Goal: Task Accomplishment & Management: Manage account settings

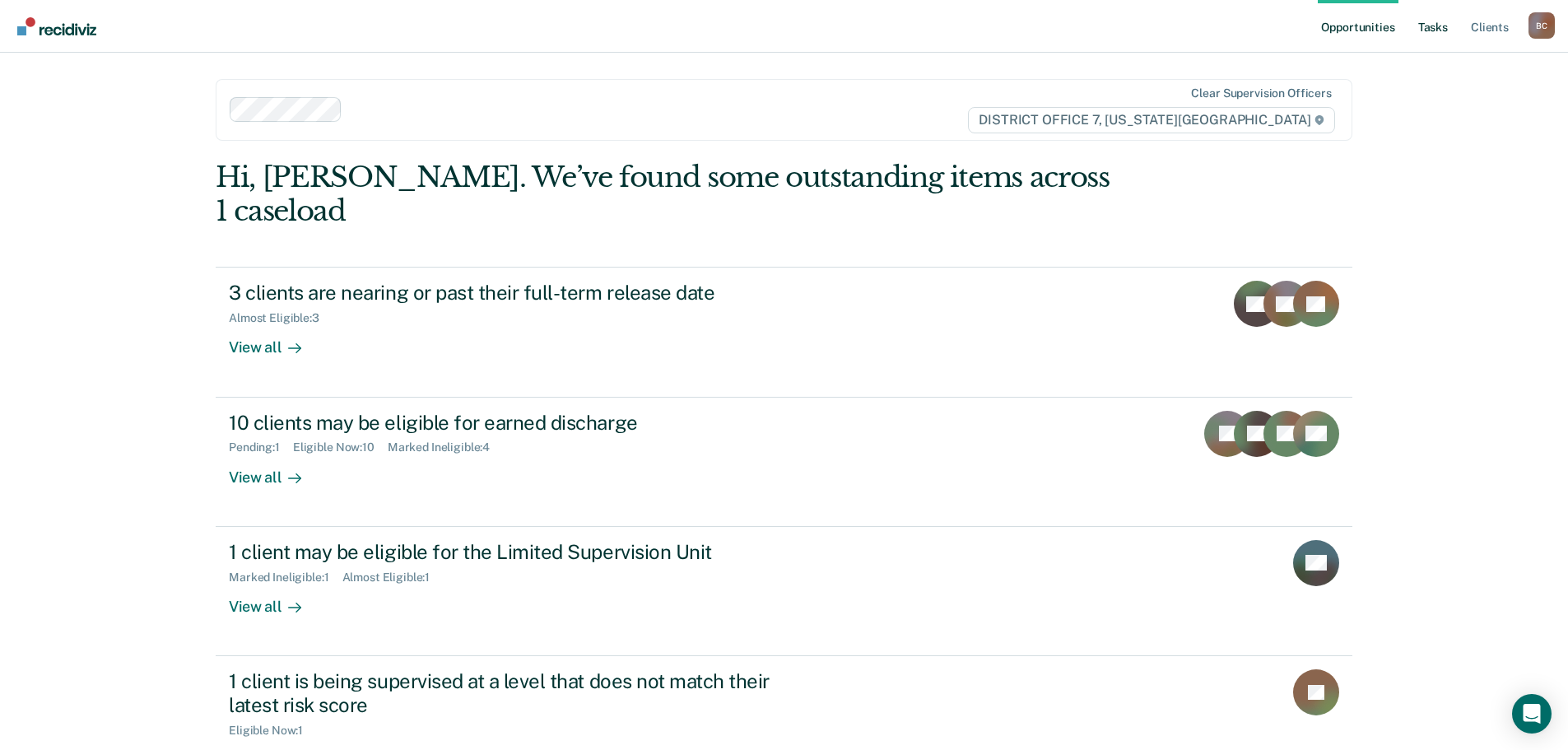
click at [1425, 30] on link "Tasks" at bounding box center [1433, 26] width 36 height 53
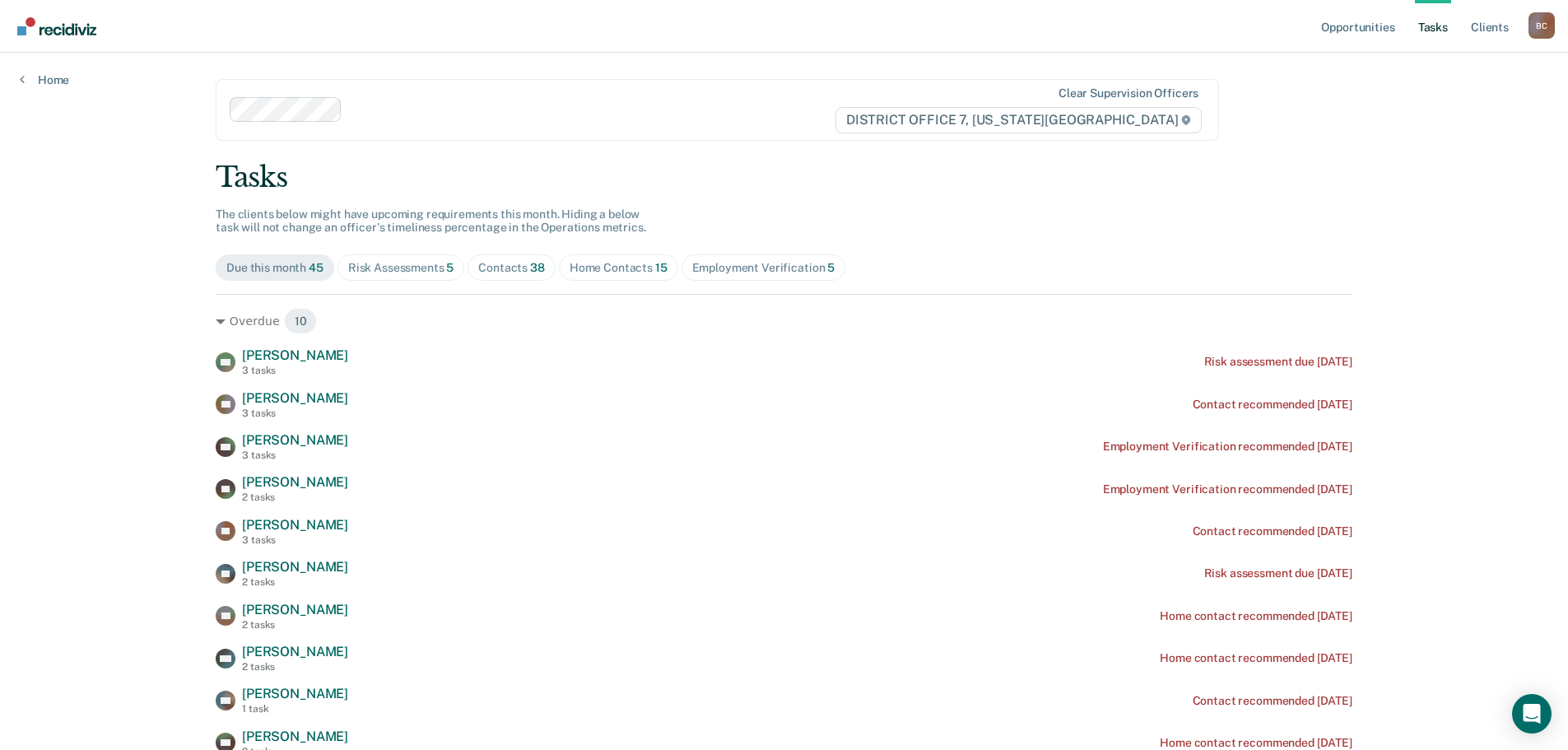
click at [421, 264] on div "Risk Assessments 5" at bounding box center [401, 268] width 107 height 14
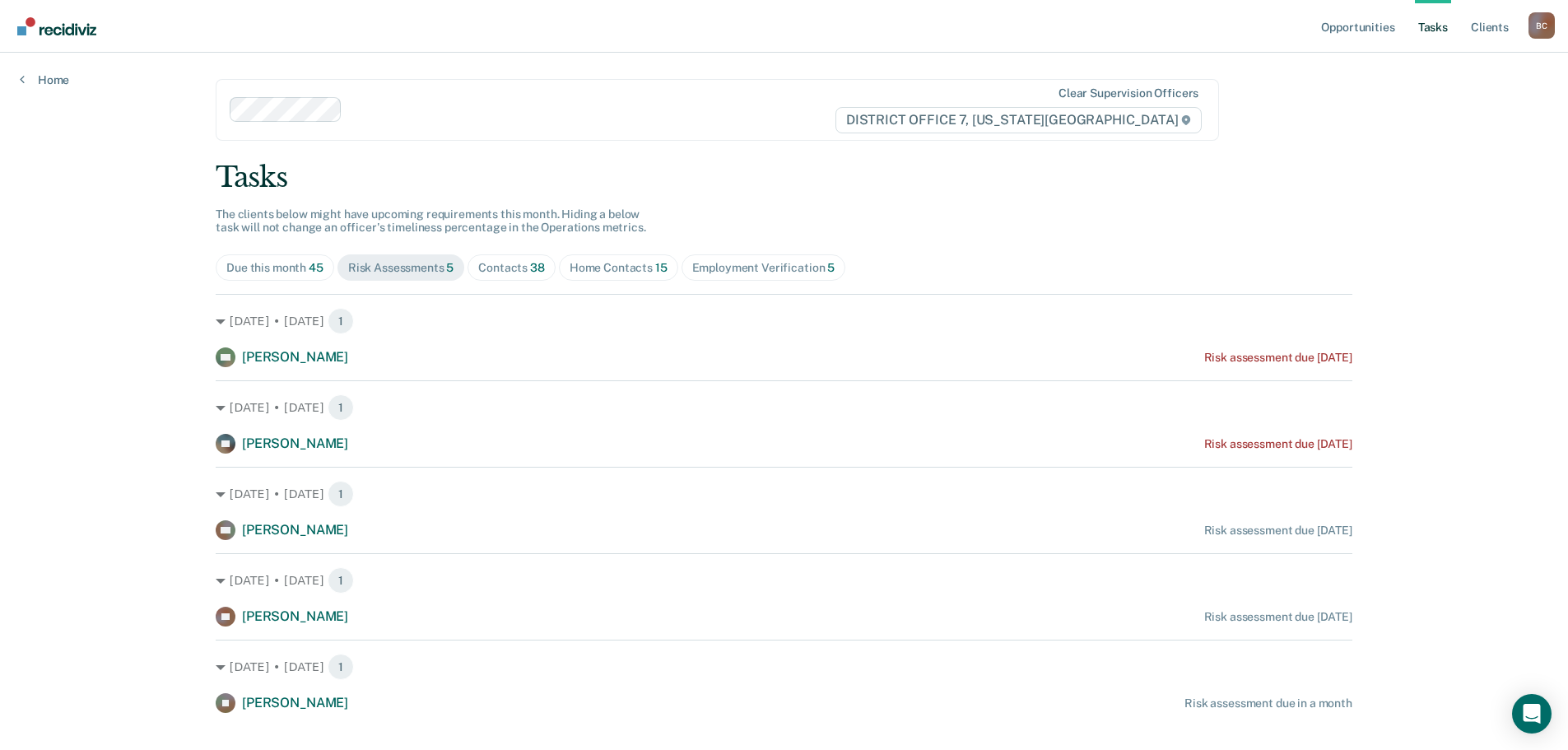
click at [514, 267] on div "Contacts 38" at bounding box center [512, 268] width 66 height 14
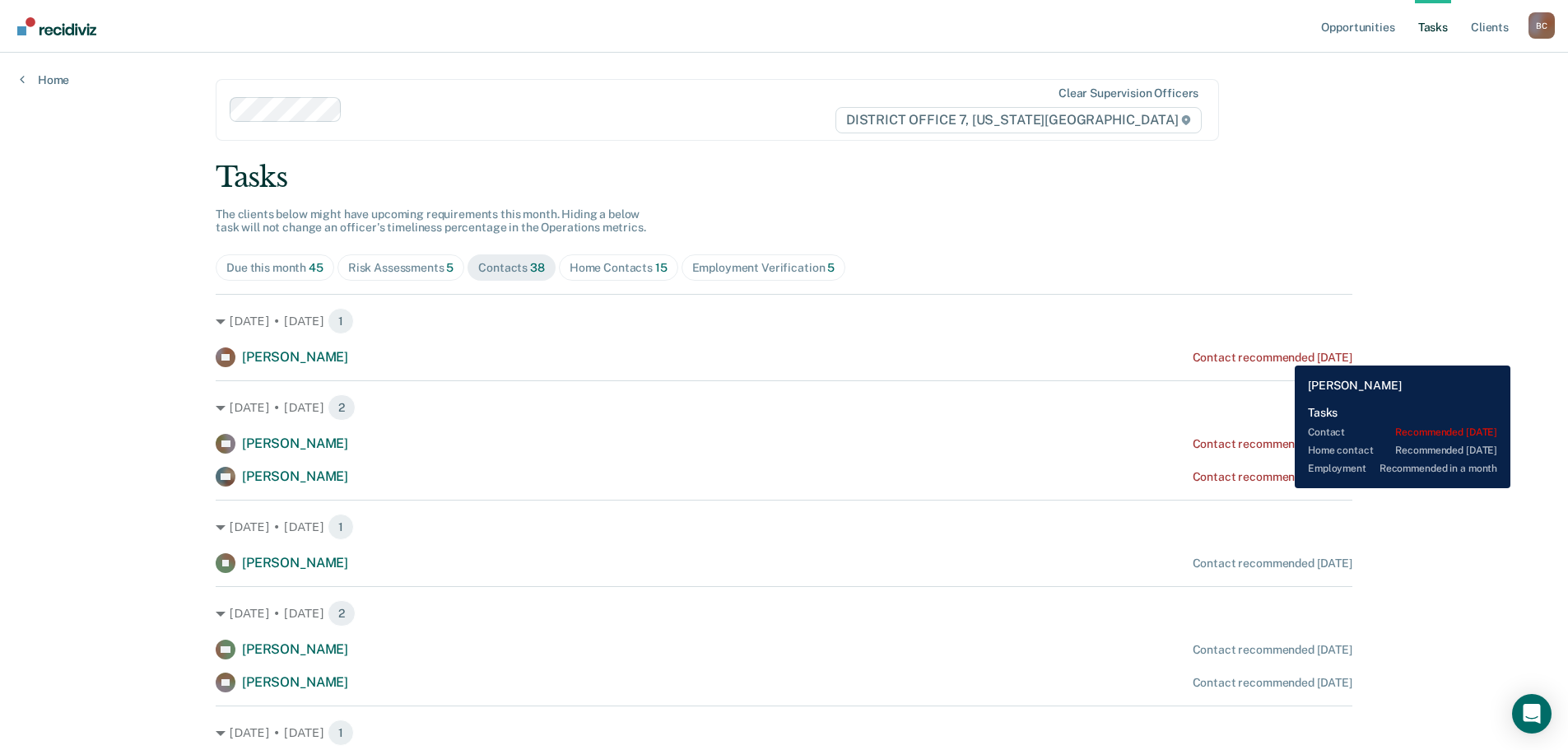
click at [1283, 353] on div "Contact recommended [DATE]" at bounding box center [1272, 358] width 159 height 14
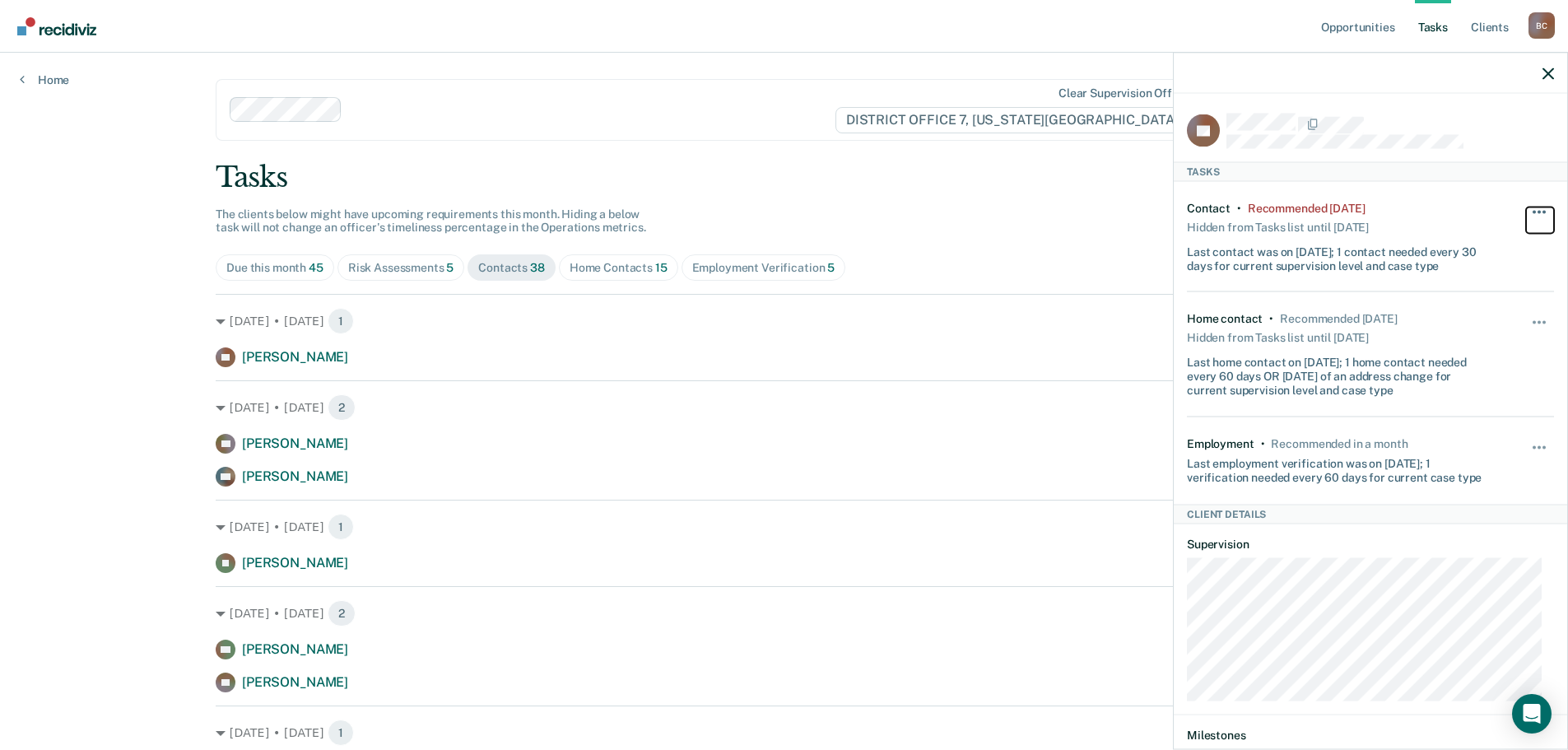
click at [1531, 213] on button "button" at bounding box center [1540, 220] width 28 height 26
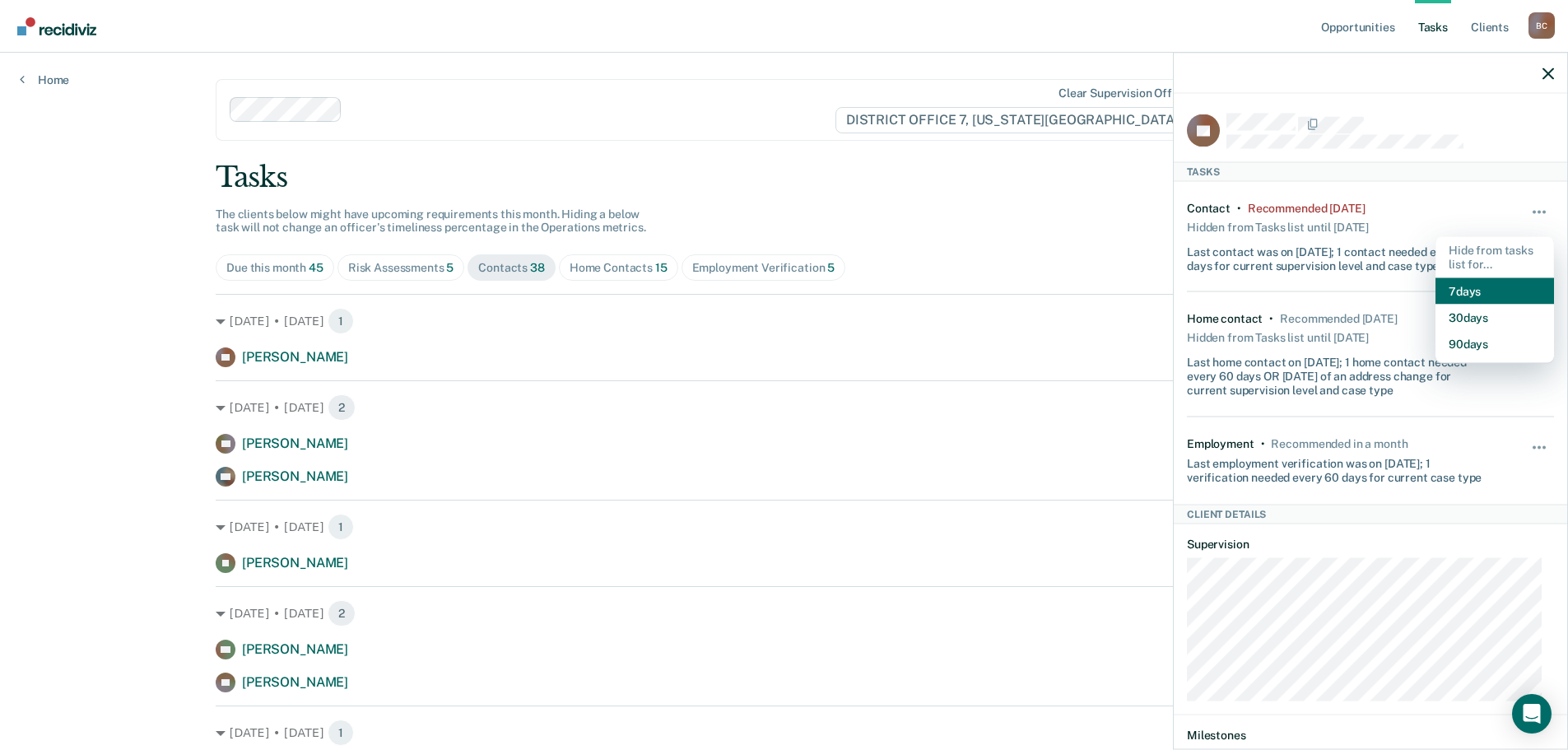
click at [1486, 290] on button "7 days" at bounding box center [1495, 290] width 118 height 26
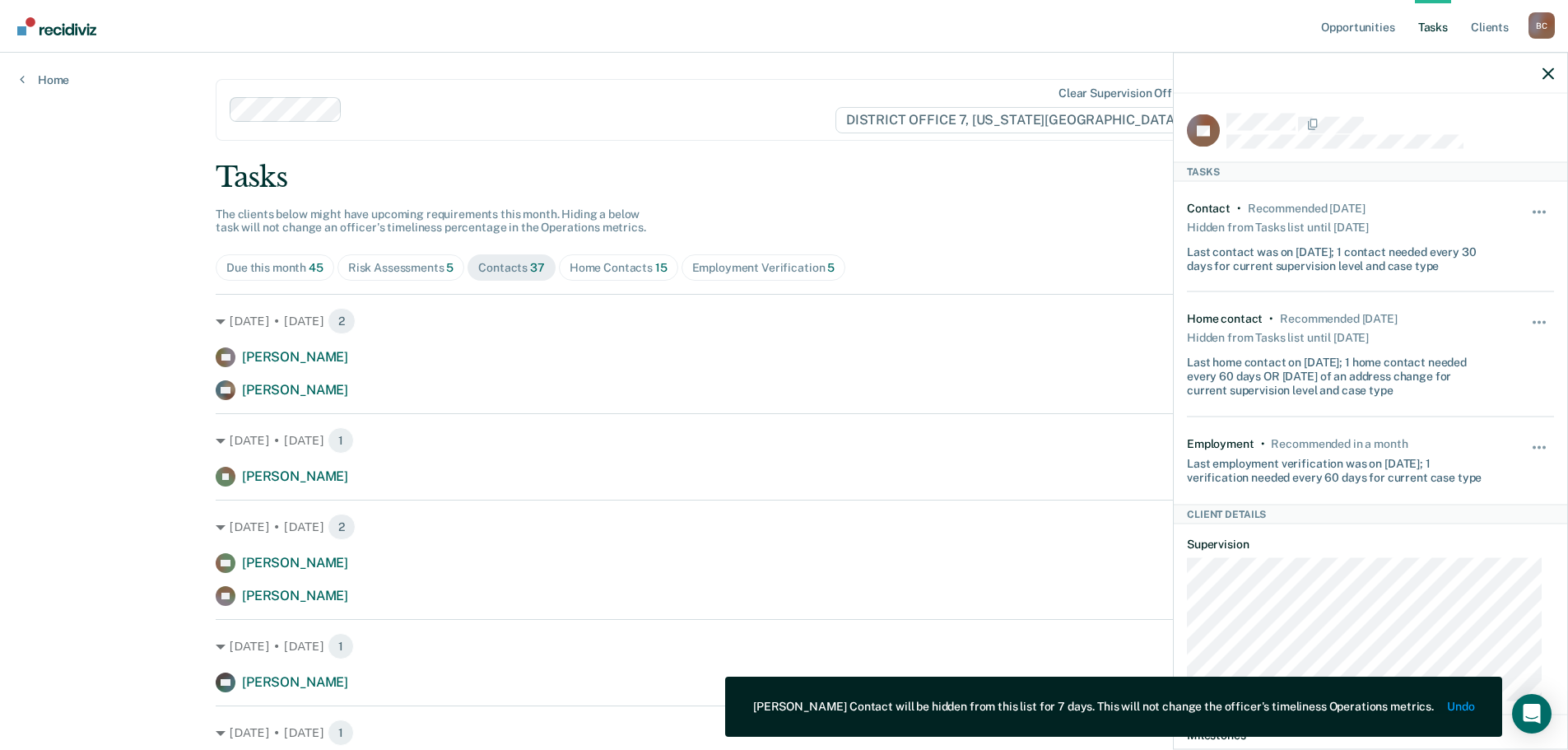
click at [1552, 72] on icon "button" at bounding box center [1548, 73] width 12 height 12
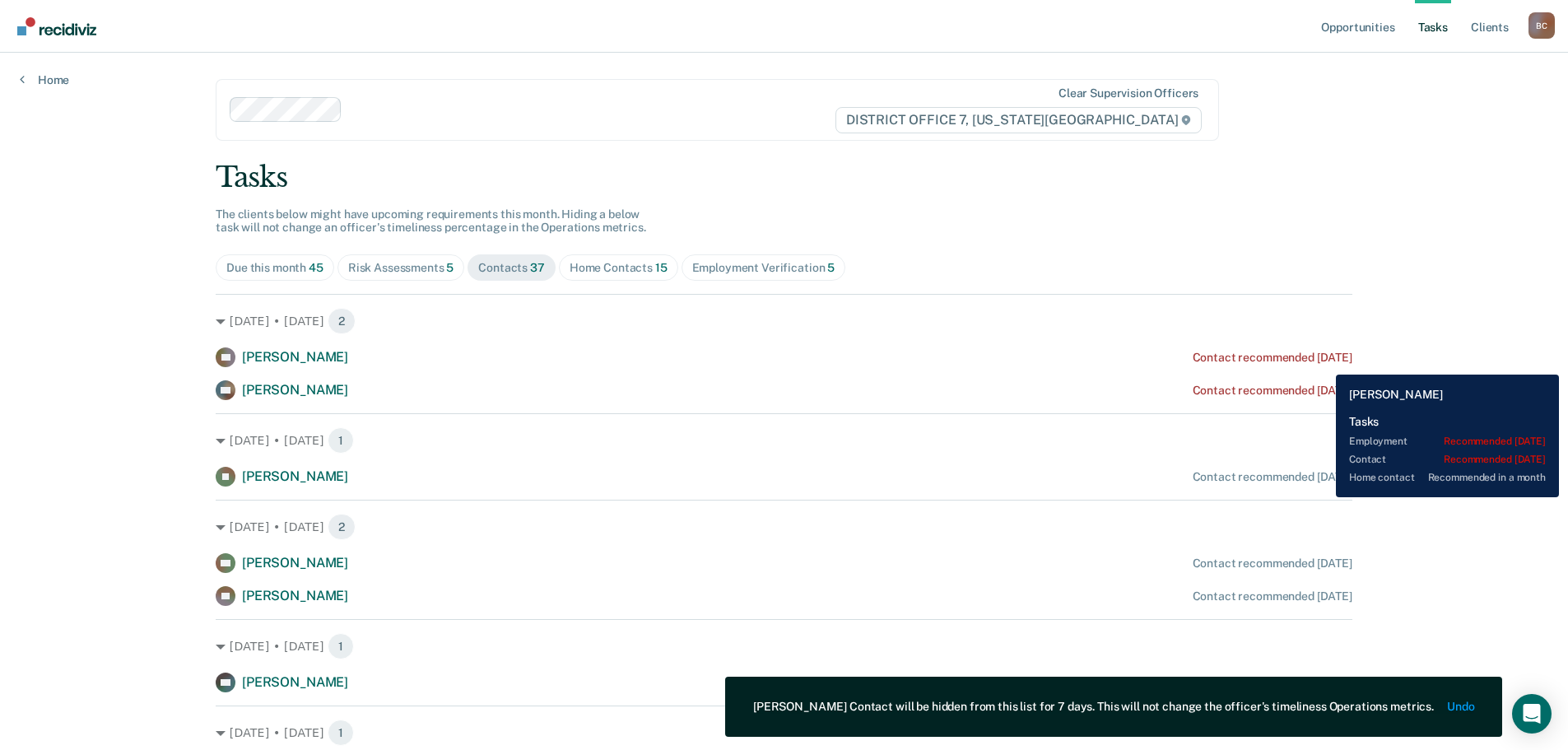
click at [1323, 362] on div "Contact recommended [DATE]" at bounding box center [1272, 358] width 159 height 14
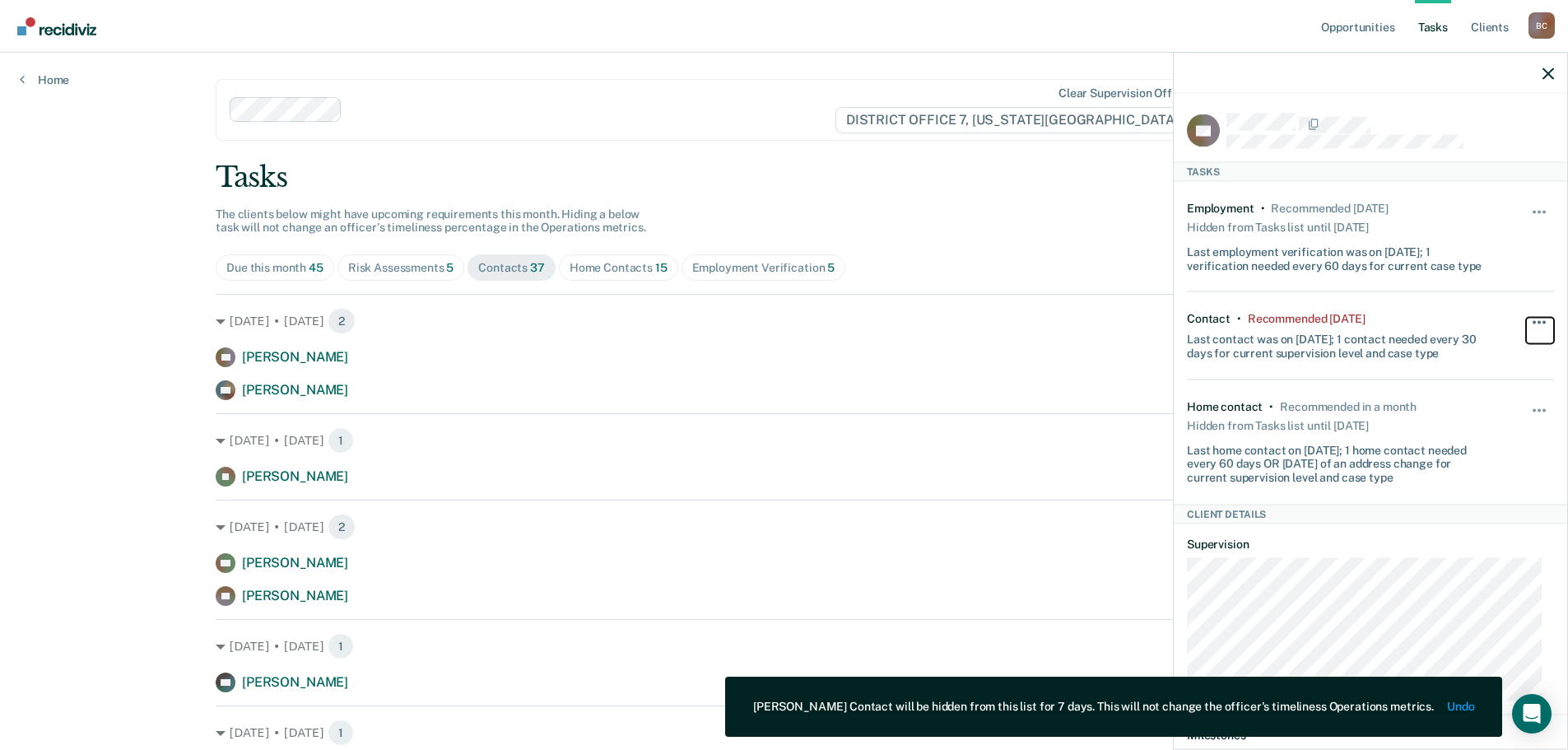
click at [1538, 322] on span "button" at bounding box center [1539, 323] width 4 height 4
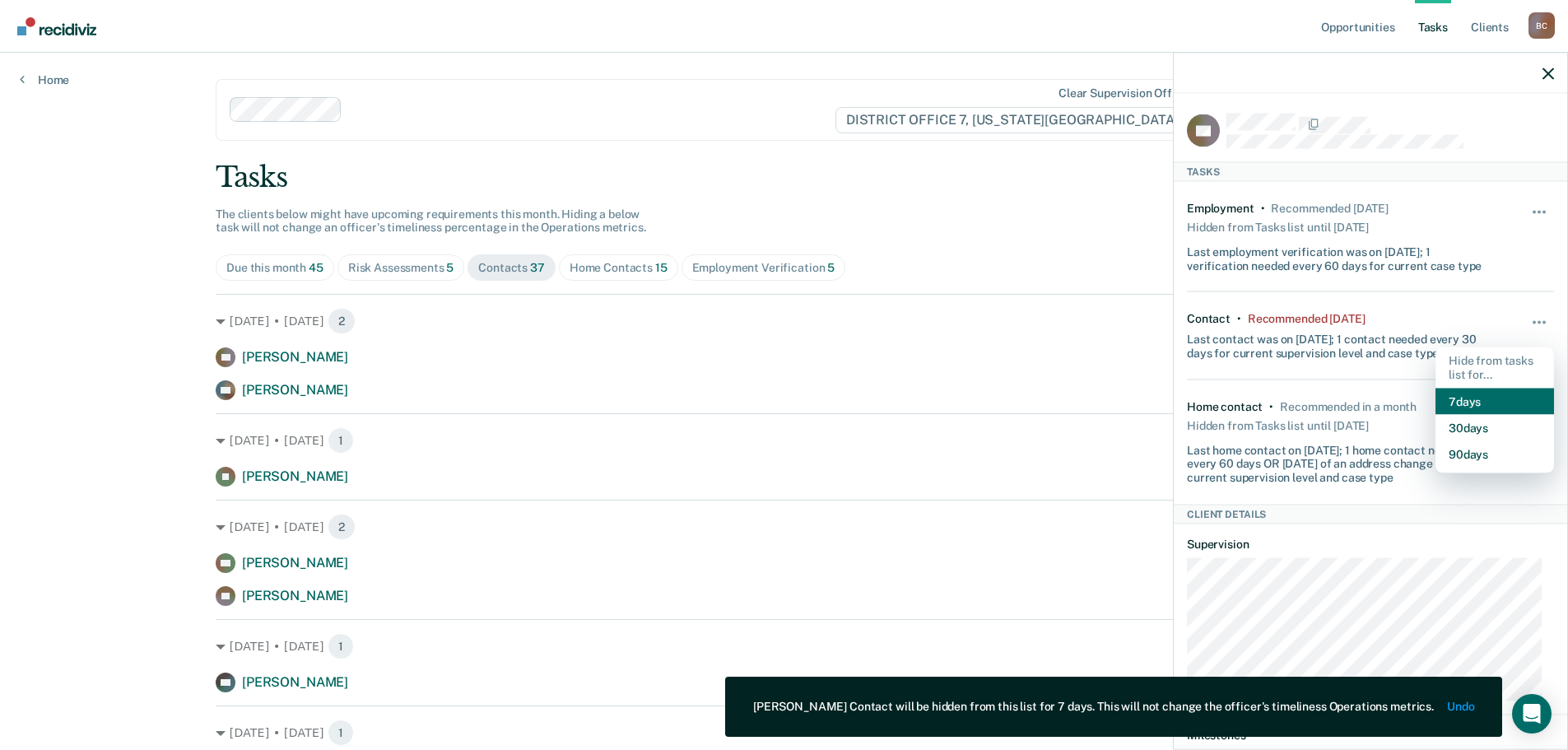
click at [1476, 398] on button "7 days" at bounding box center [1495, 401] width 118 height 26
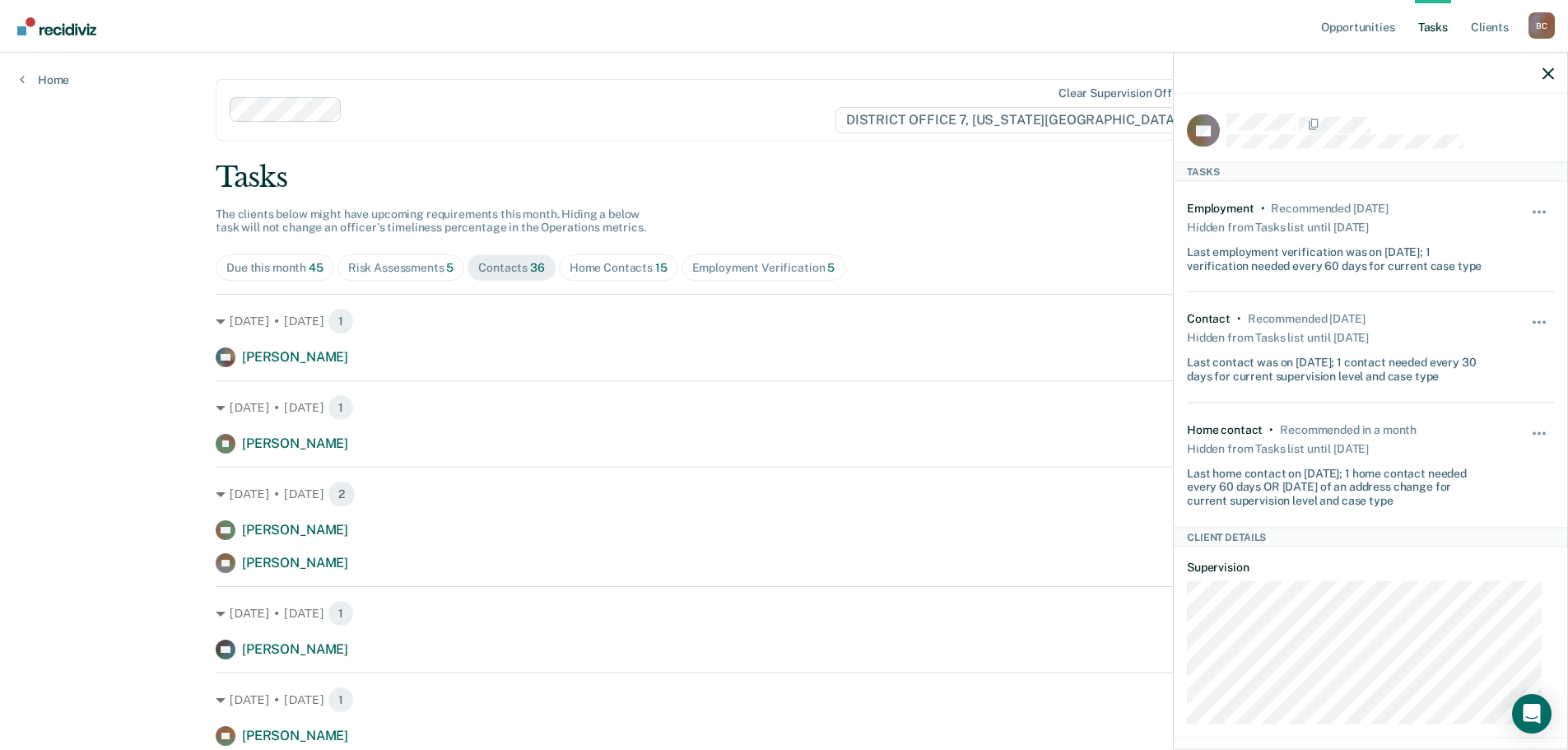
click at [1058, 185] on div "Tasks" at bounding box center [784, 177] width 1137 height 34
click at [1546, 74] on icon "button" at bounding box center [1548, 73] width 12 height 12
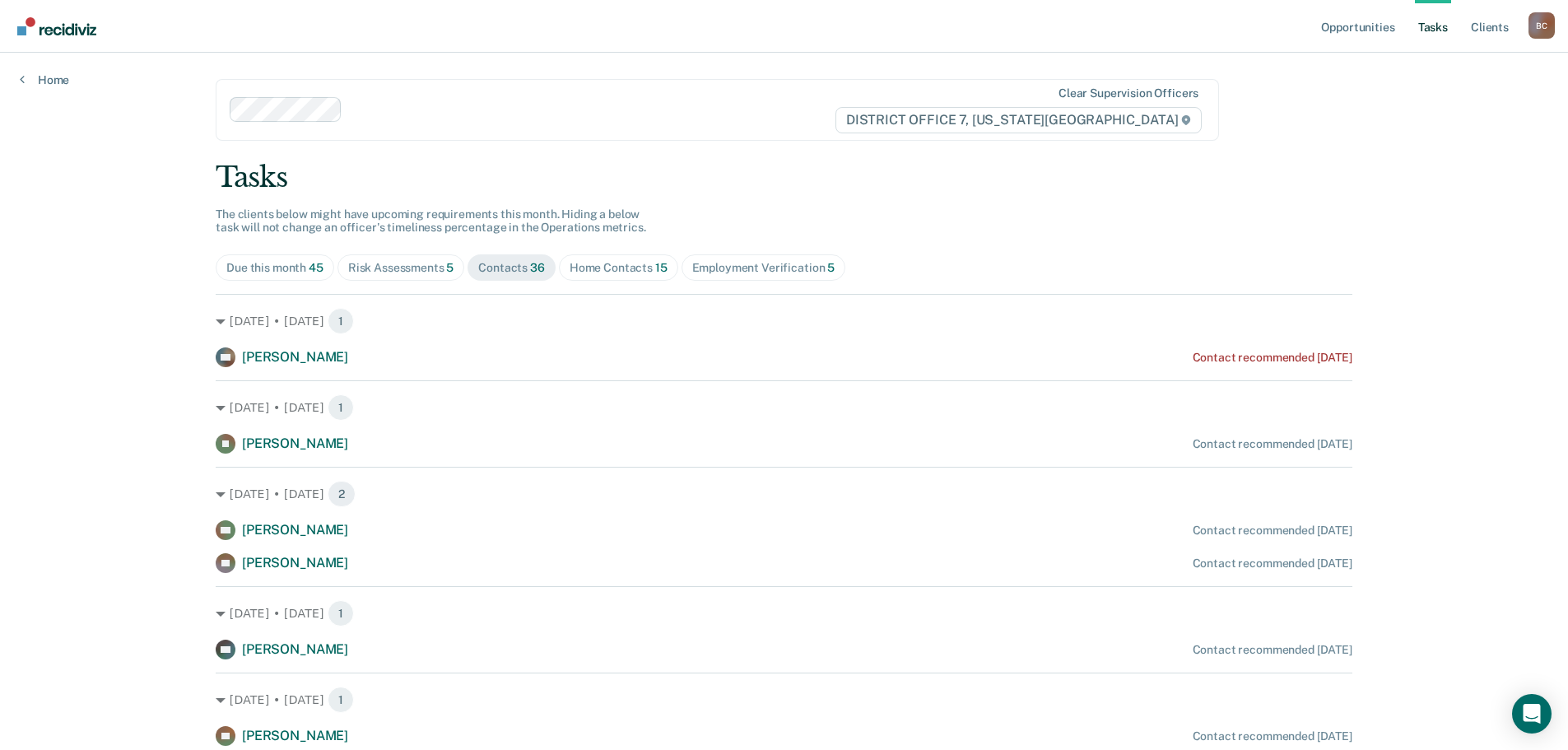
click at [607, 262] on div "Home Contacts 15" at bounding box center [618, 268] width 98 height 14
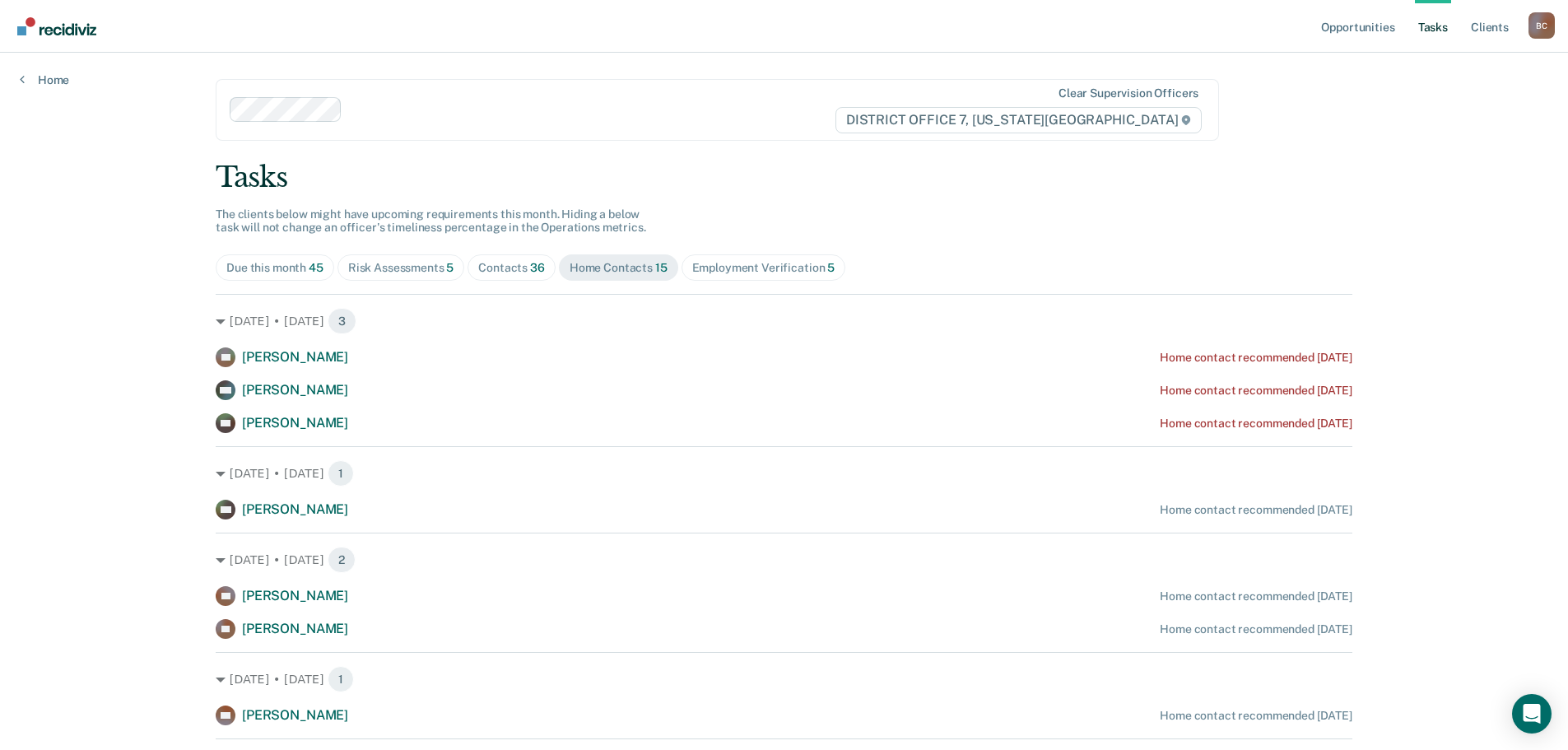
click at [513, 263] on div "Contacts 36" at bounding box center [512, 268] width 66 height 14
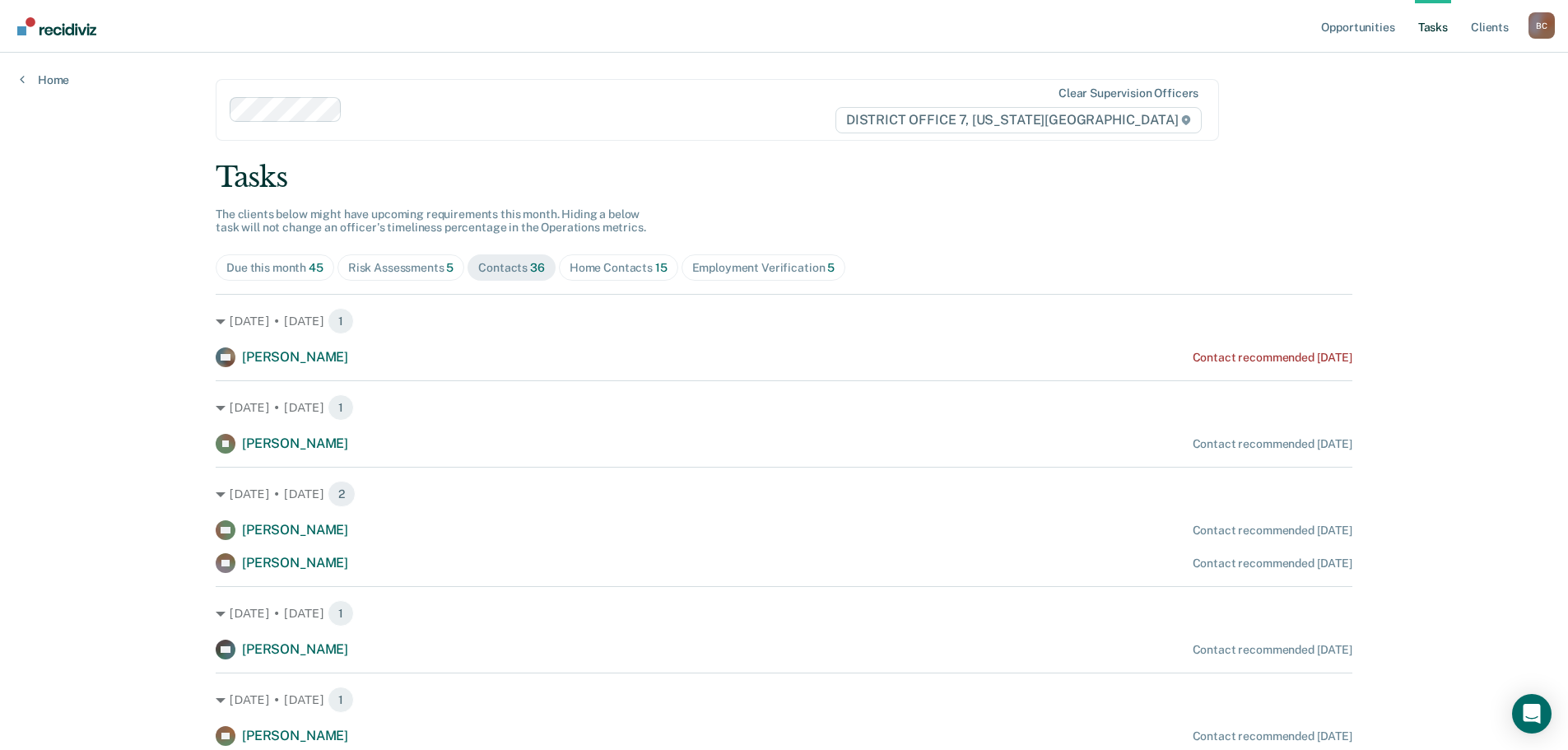
click at [370, 263] on div "Risk Assessments 5" at bounding box center [401, 268] width 107 height 14
